Goal: Task Accomplishment & Management: Complete application form

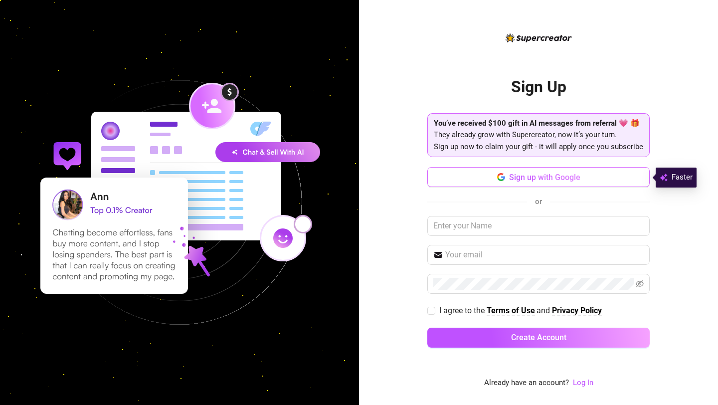
click at [528, 171] on button "Sign up with Google" at bounding box center [538, 177] width 222 height 20
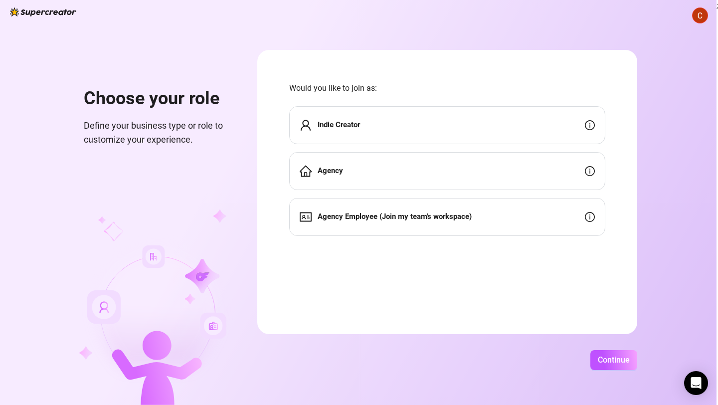
click at [451, 132] on div "Indie Creator" at bounding box center [447, 125] width 316 height 38
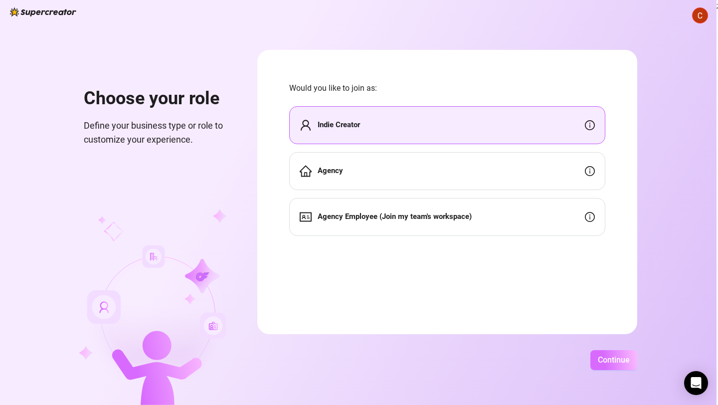
click at [605, 360] on span "Continue" at bounding box center [614, 359] width 32 height 9
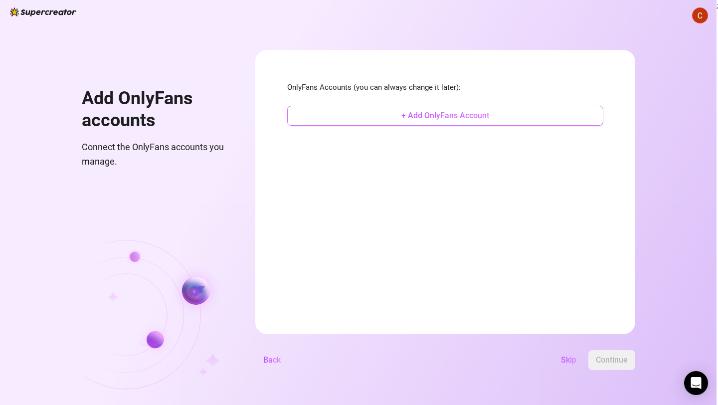
click at [453, 119] on span "+ Add OnlyFans Account" at bounding box center [445, 115] width 88 height 9
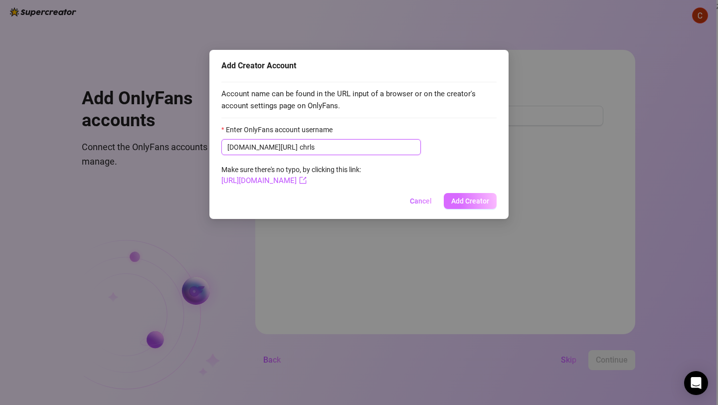
type input "chrls"
click at [478, 193] on button "Add Creator" at bounding box center [470, 201] width 53 height 16
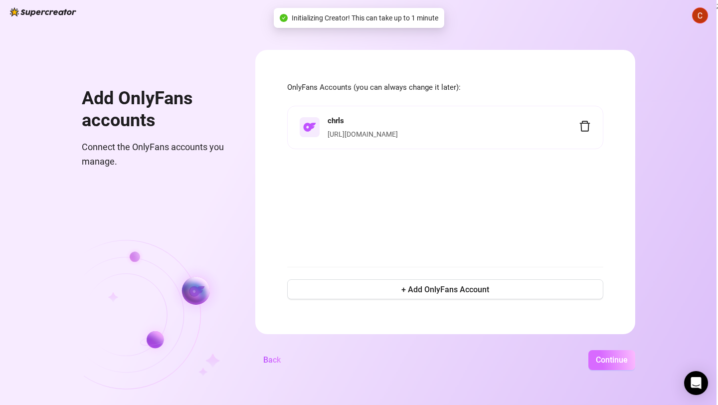
click at [608, 363] on span "Continue" at bounding box center [612, 359] width 32 height 9
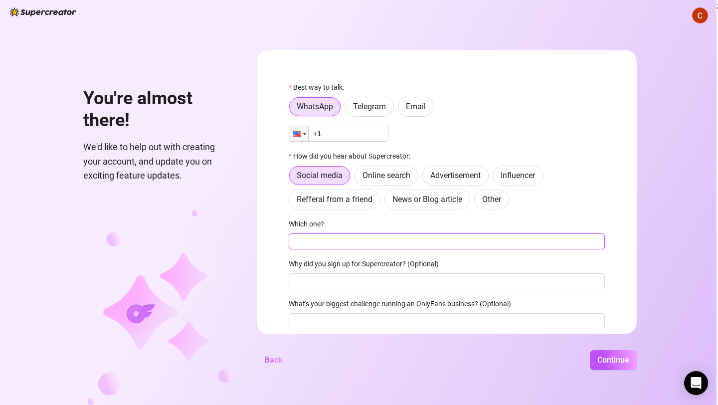
click at [345, 244] on input "Which one?" at bounding box center [447, 241] width 316 height 16
click at [609, 361] on span "Continue" at bounding box center [613, 359] width 32 height 9
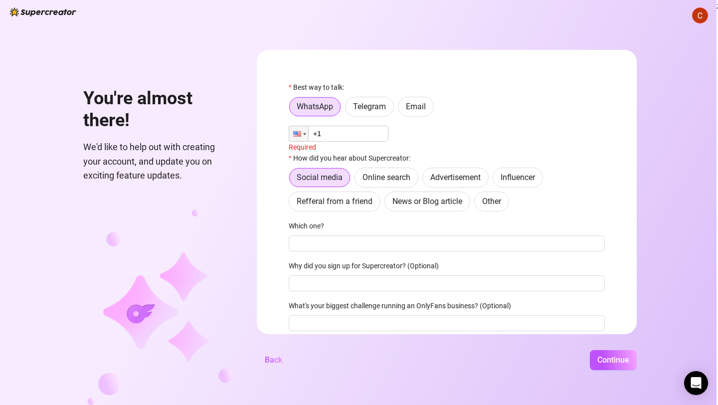
click at [344, 141] on input "+1" at bounding box center [339, 134] width 100 height 16
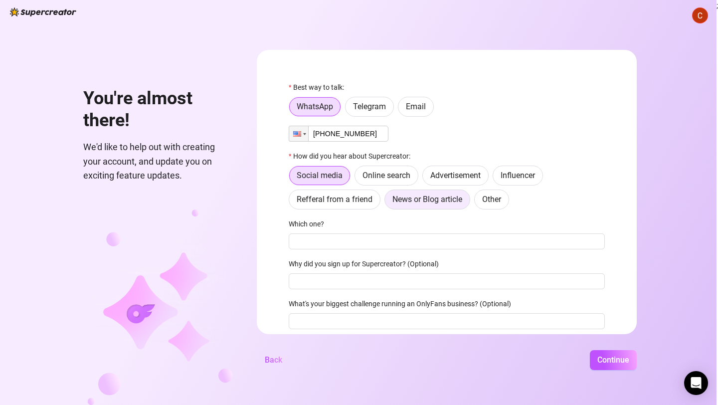
scroll to position [36, 0]
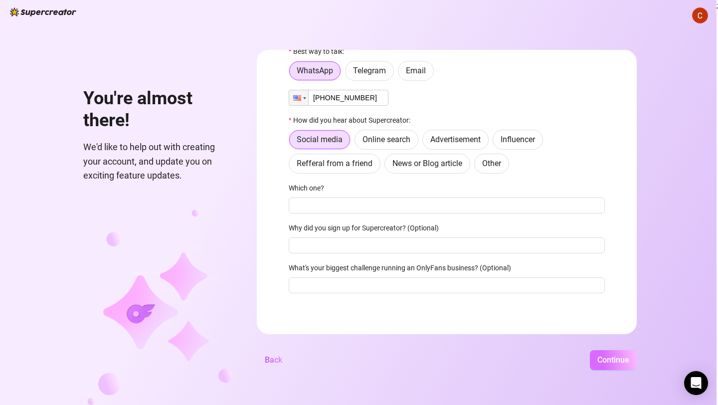
type input "[PHONE_NUMBER]"
click at [609, 362] on span "Continue" at bounding box center [613, 359] width 32 height 9
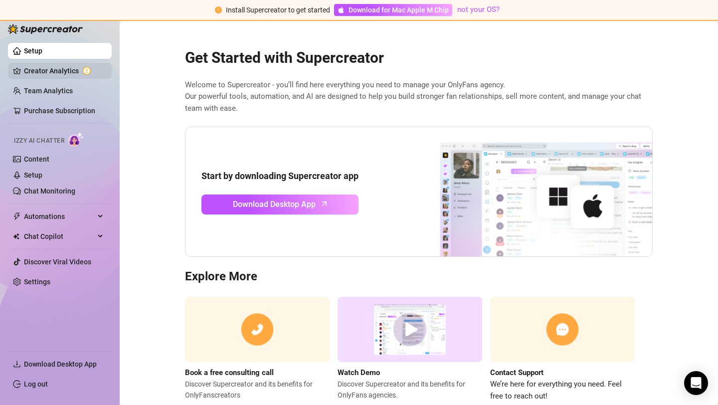
click at [73, 65] on link "Creator Analytics" at bounding box center [64, 71] width 80 height 16
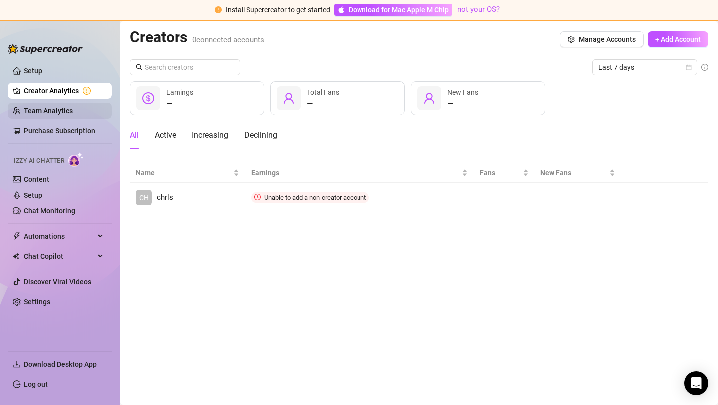
click at [73, 115] on link "Team Analytics" at bounding box center [48, 111] width 49 height 8
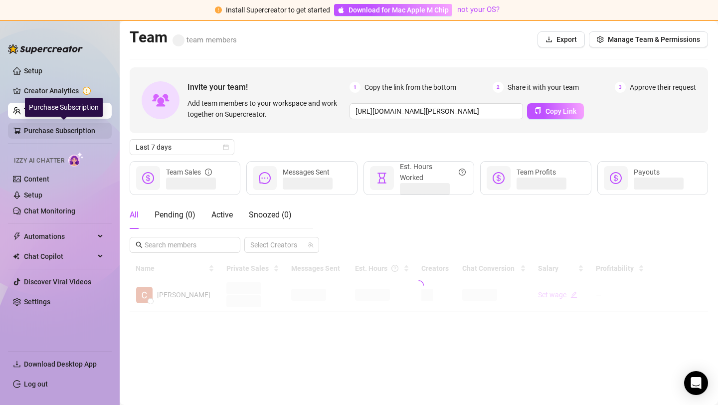
click at [79, 130] on link "Purchase Subscription" at bounding box center [64, 131] width 80 height 16
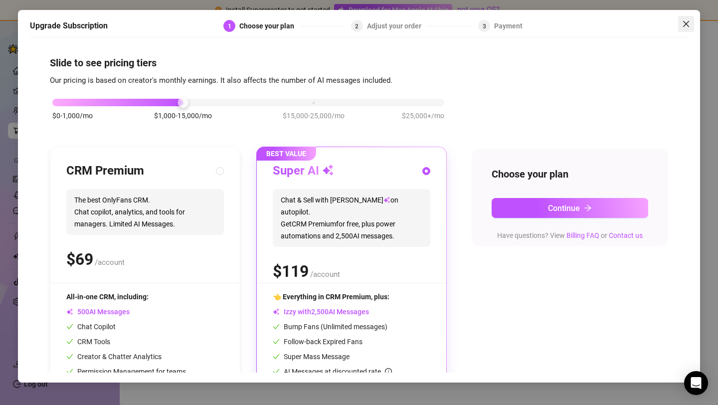
click at [686, 22] on icon "close" at bounding box center [686, 24] width 8 height 8
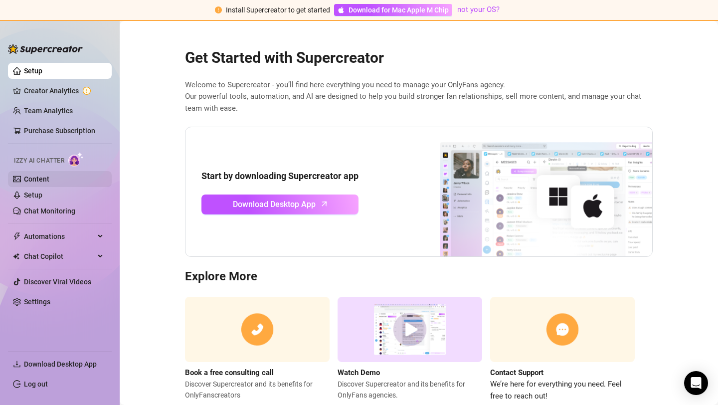
click at [49, 176] on link "Content" at bounding box center [36, 179] width 25 height 8
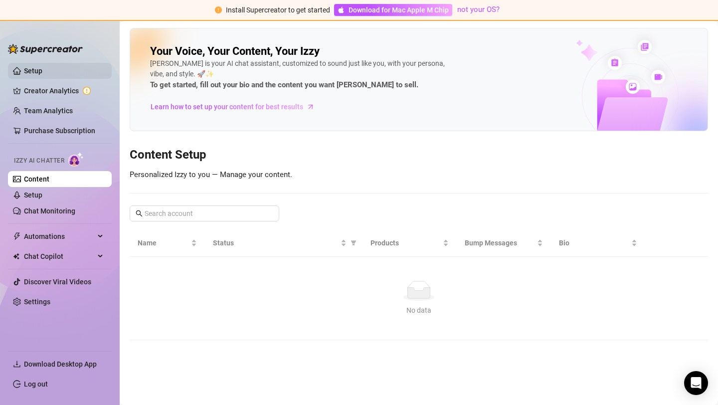
click at [42, 67] on link "Setup" at bounding box center [33, 71] width 18 height 8
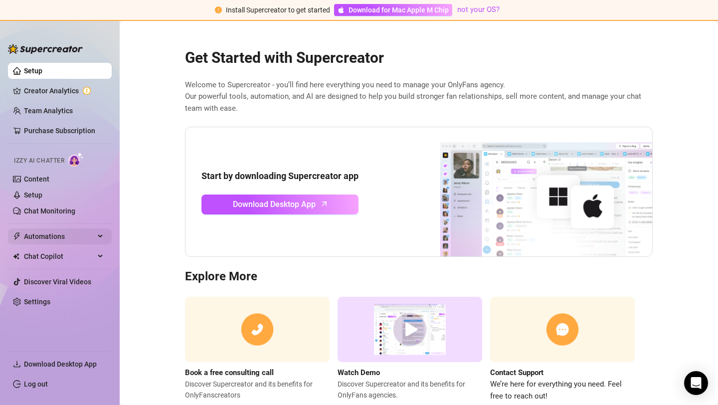
click at [74, 237] on span "Automations" at bounding box center [59, 236] width 71 height 16
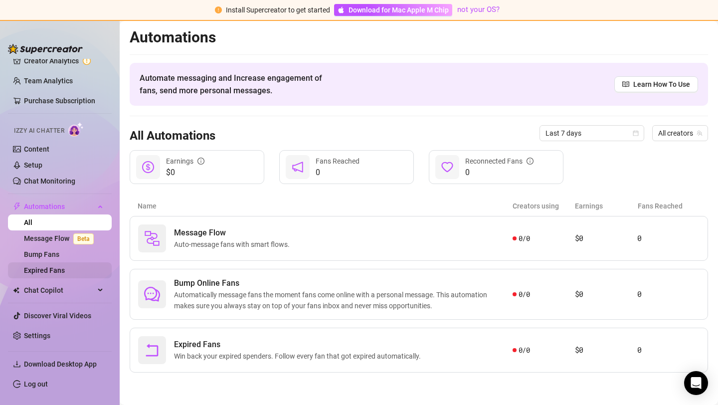
scroll to position [31, 0]
click at [73, 210] on span "Automations" at bounding box center [59, 205] width 71 height 16
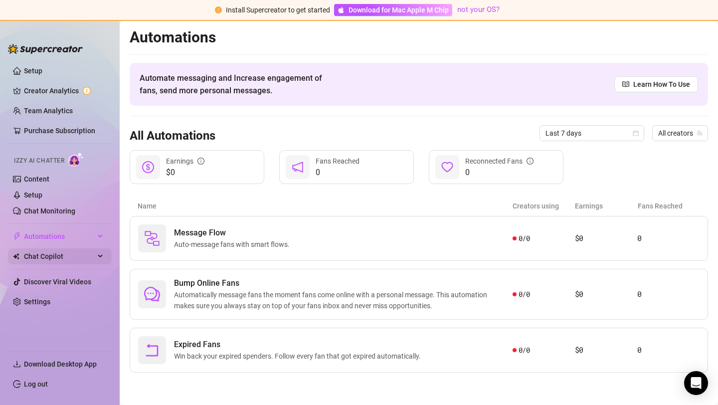
click at [64, 263] on span "Chat Copilot" at bounding box center [59, 256] width 71 height 16
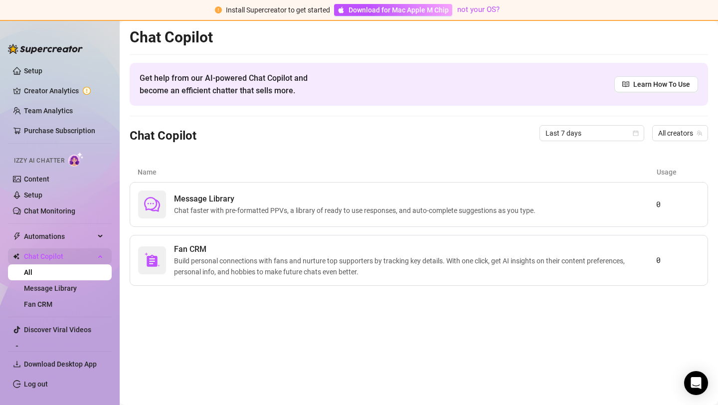
click at [67, 252] on span "Chat Copilot" at bounding box center [59, 256] width 71 height 16
